Goal: Find specific page/section: Find specific page/section

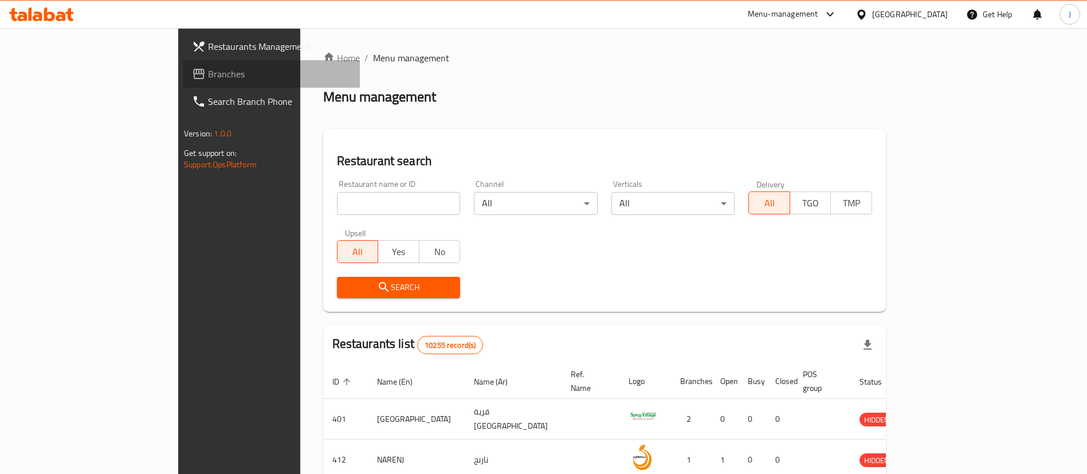
click at [183, 64] on link "Branches" at bounding box center [271, 73] width 177 height 27
click at [208, 74] on span "Branches" at bounding box center [279, 74] width 143 height 14
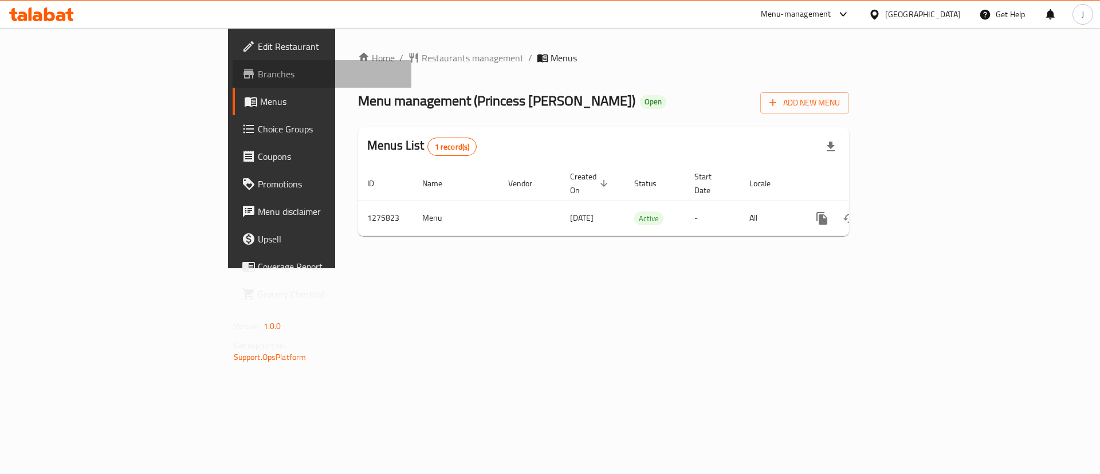
click at [258, 73] on span "Branches" at bounding box center [330, 74] width 145 height 14
